Goal: Find specific page/section: Find specific page/section

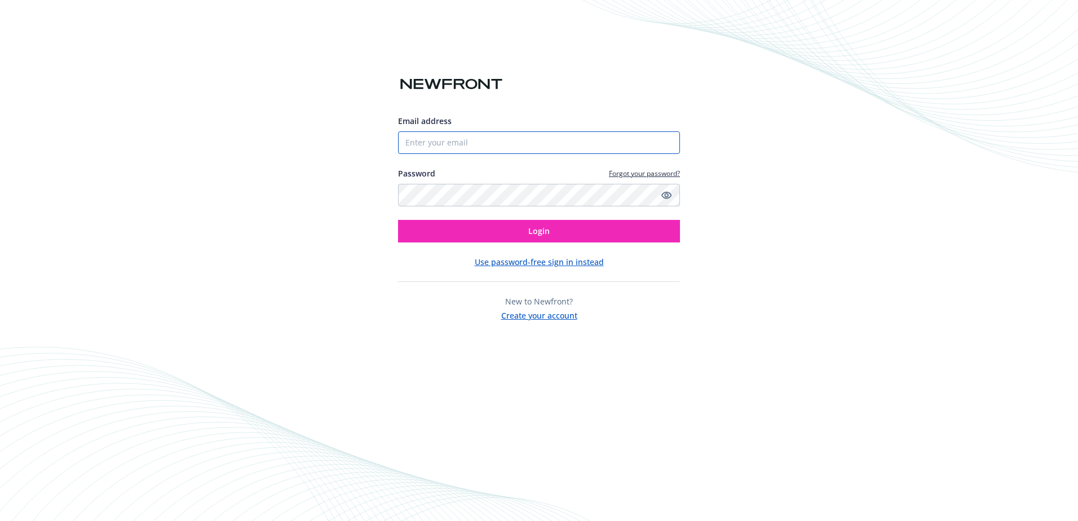
click at [492, 143] on input "Email address" at bounding box center [539, 142] width 282 height 23
type input "[EMAIL_ADDRESS][DOMAIN_NAME]"
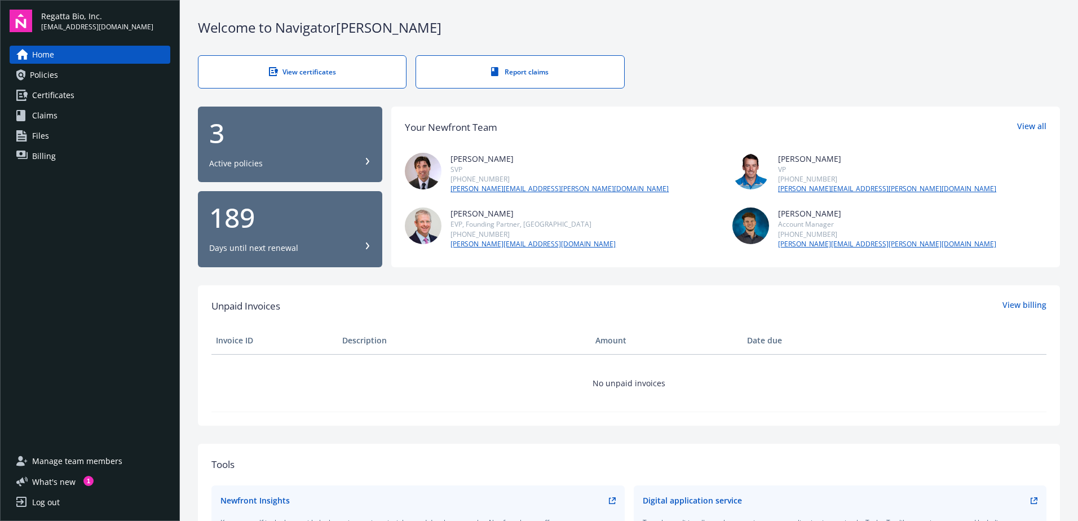
click at [74, 74] on link "Policies" at bounding box center [90, 75] width 161 height 18
